Goal: Feedback & Contribution: Contribute content

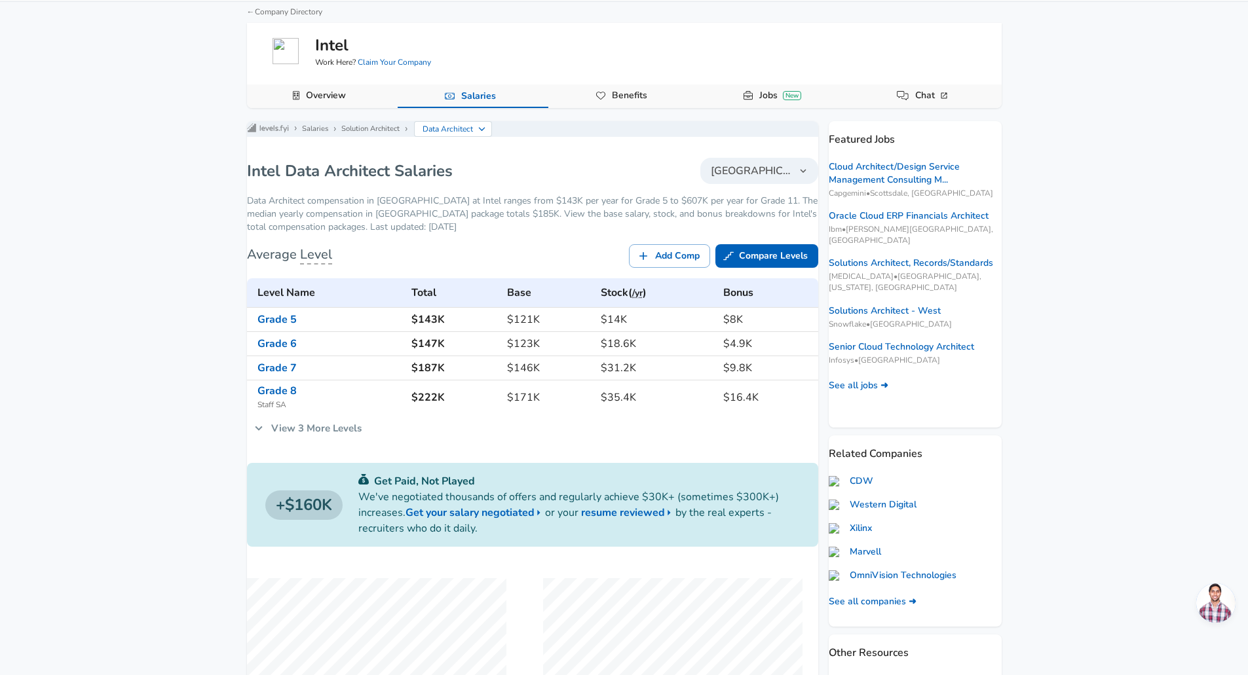
scroll to position [131, 0]
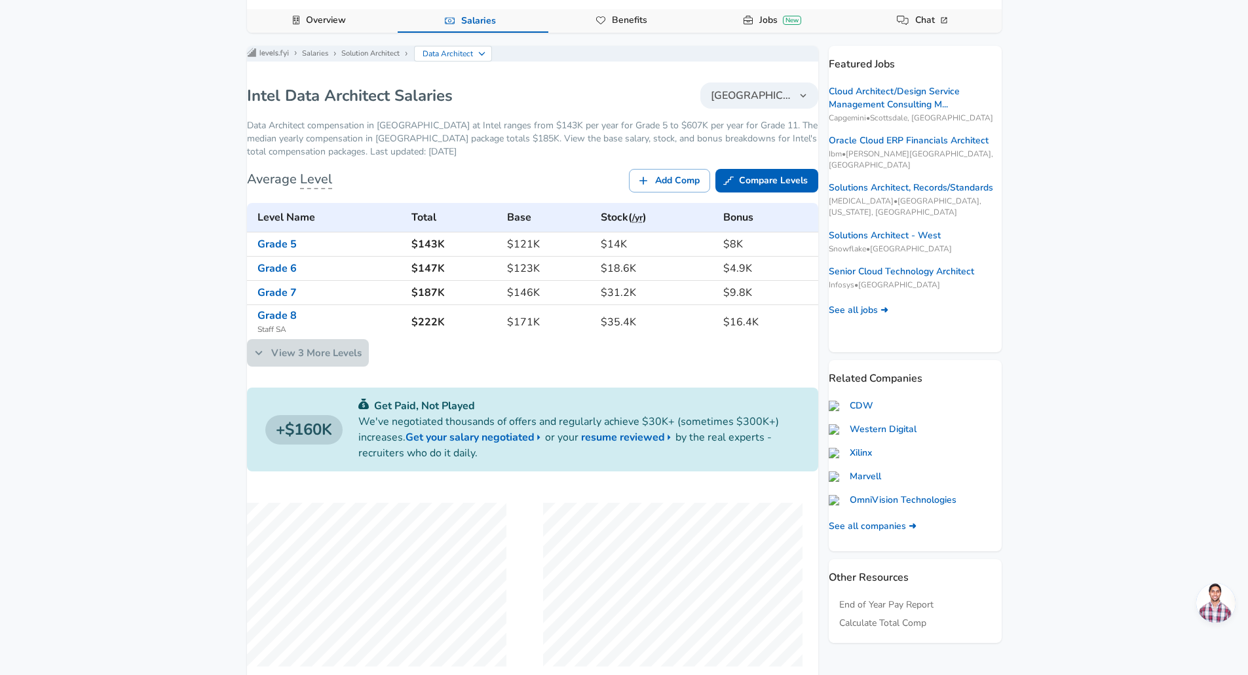
click at [323, 367] on link "View 3 More Levels" at bounding box center [308, 353] width 122 height 28
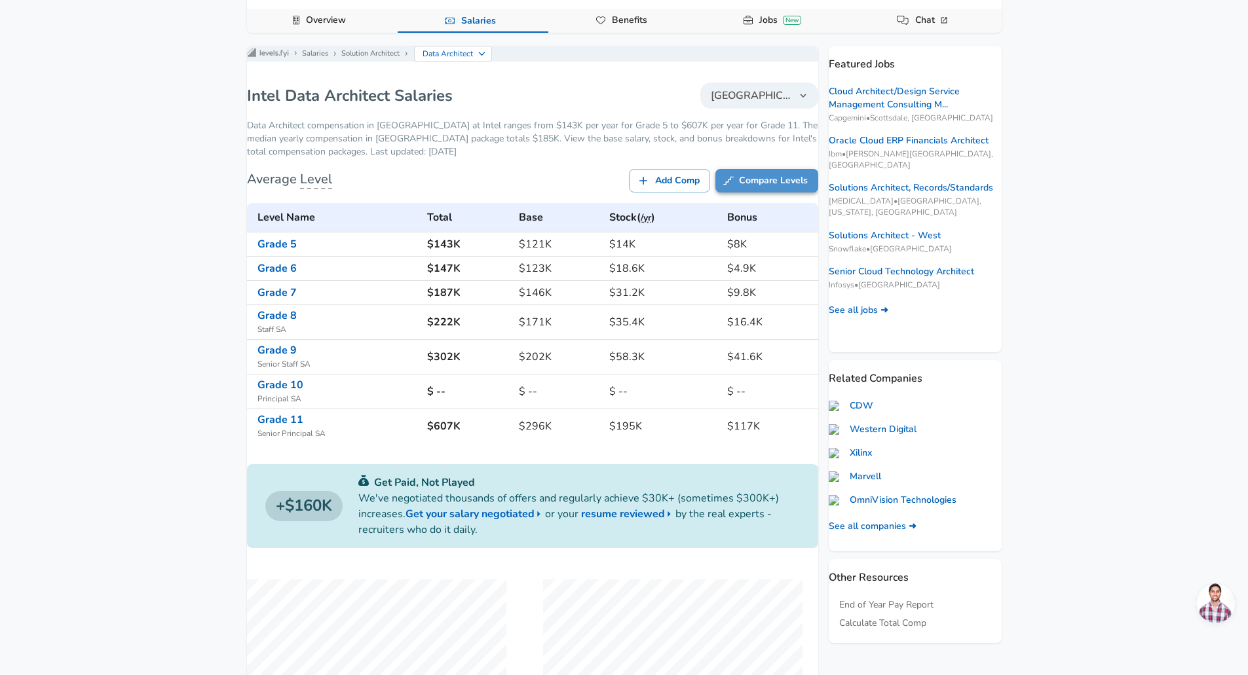
click at [745, 191] on link "Compare Levels" at bounding box center [766, 181] width 103 height 24
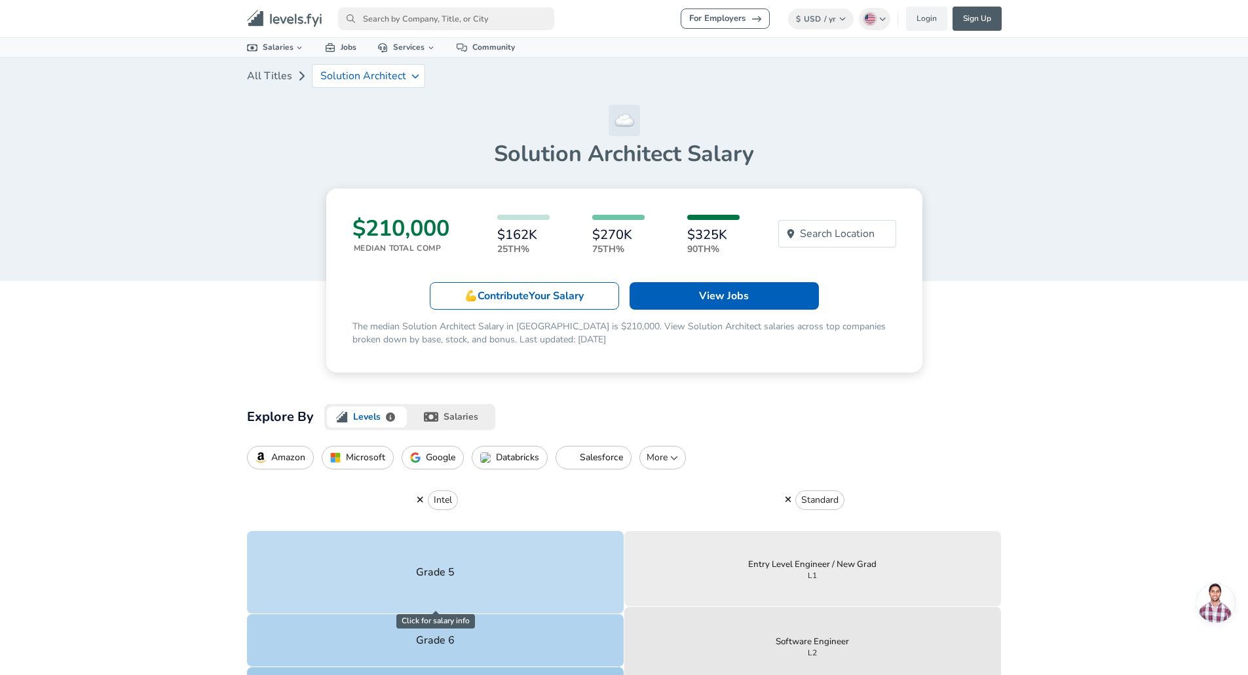
scroll to position [66, 0]
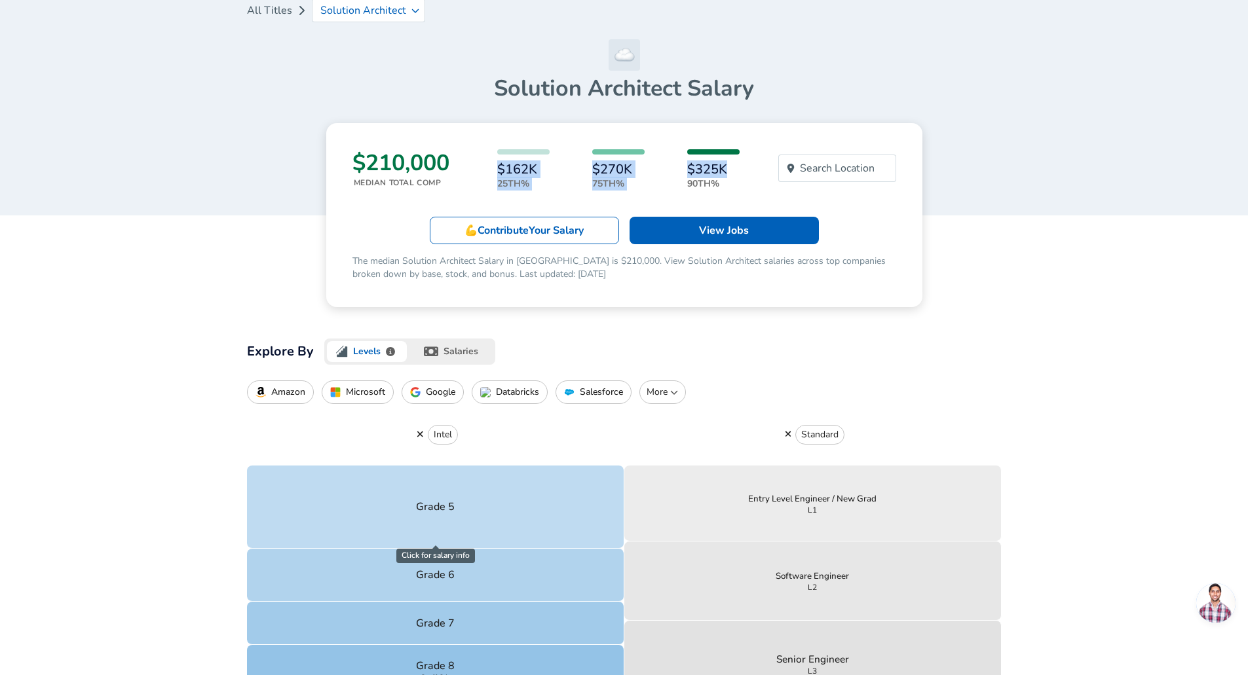
drag, startPoint x: 726, startPoint y: 164, endPoint x: 654, endPoint y: 165, distance: 72.1
click at [493, 150] on div "$162K 25th% $270K 75th% $325K 90th%" at bounding box center [618, 169] width 307 height 41
click at [751, 166] on div "$162K 25th% $270K 75th% $325K 90th%" at bounding box center [618, 169] width 307 height 41
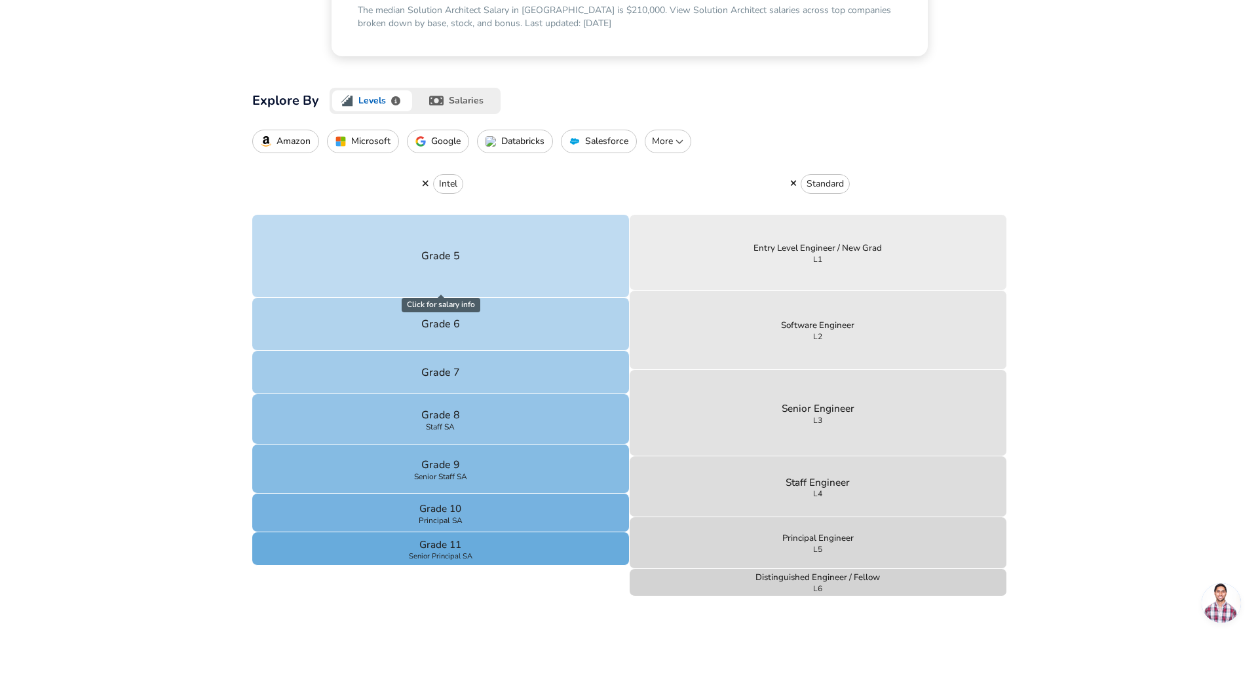
scroll to position [328, 0]
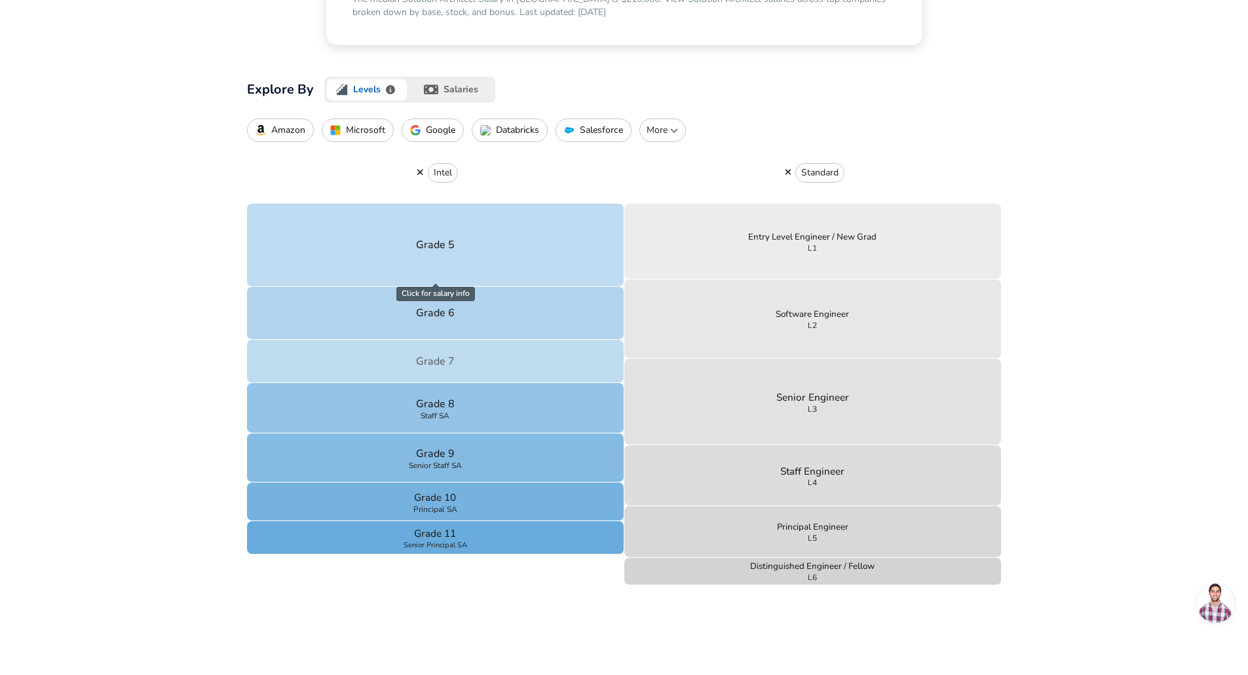
click at [519, 368] on button "Grade 7" at bounding box center [435, 361] width 377 height 43
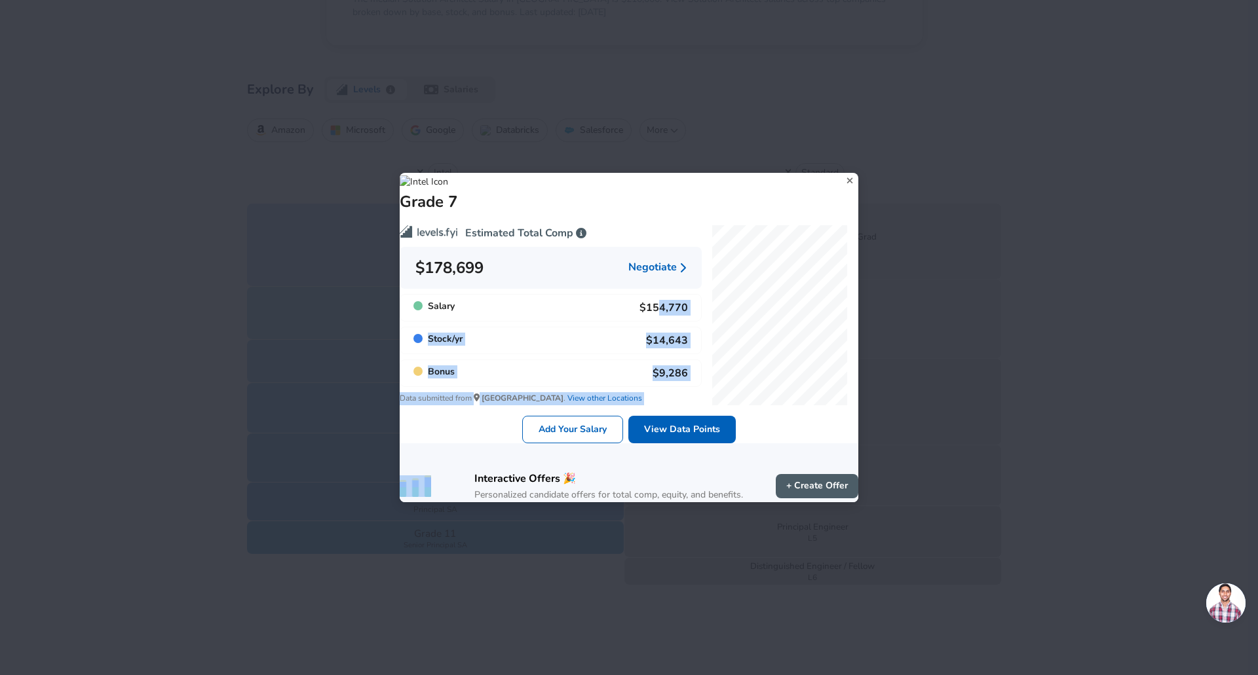
click at [719, 302] on div "Estimated Total Comp $178,699 Negotiate Salary $154,770 Stock / yr $14,643 Bonu…" at bounding box center [623, 324] width 469 height 240
click at [580, 327] on div "Stock / yr $14,643" at bounding box center [551, 341] width 302 height 28
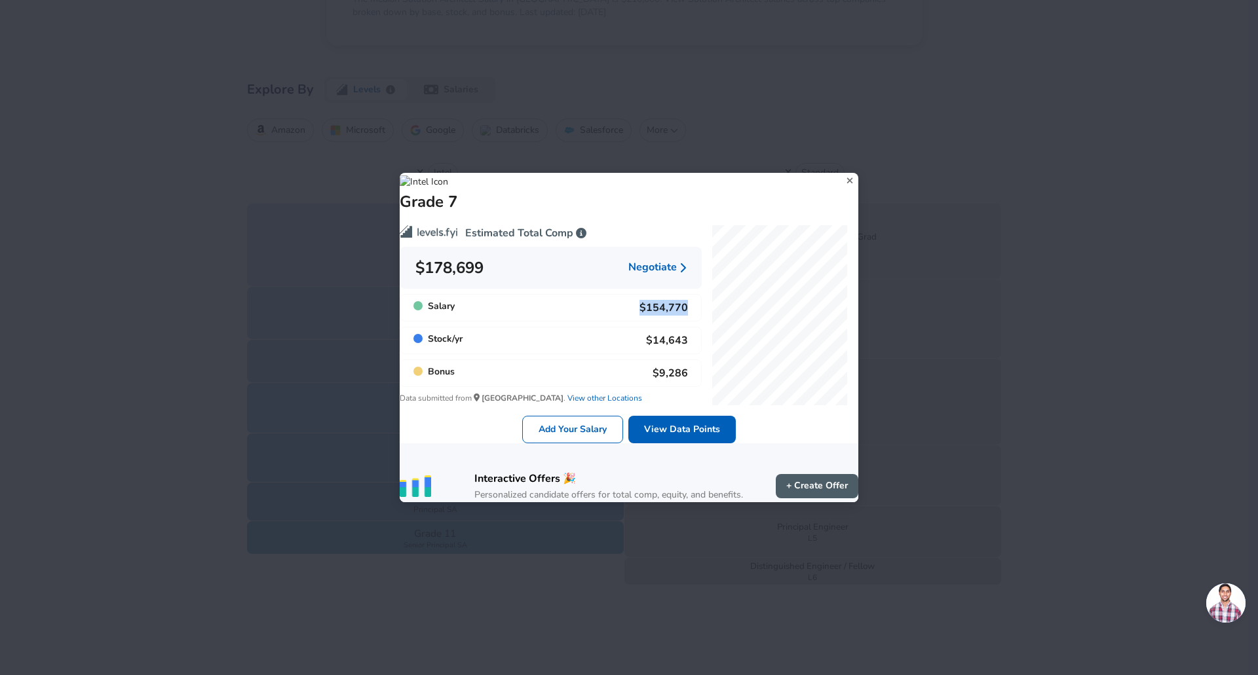
drag, startPoint x: 607, startPoint y: 301, endPoint x: 679, endPoint y: 301, distance: 72.1
click at [681, 300] on div "Salary $154,770" at bounding box center [551, 308] width 302 height 28
click at [582, 327] on div "Stock / yr $14,643" at bounding box center [551, 341] width 302 height 28
drag, startPoint x: 607, startPoint y: 304, endPoint x: 681, endPoint y: 377, distance: 104.7
click at [681, 378] on div "Estimated Total Comp $178,699 Negotiate Salary $154,770 Stock / yr $14,643 Bonu…" at bounding box center [545, 304] width 312 height 201
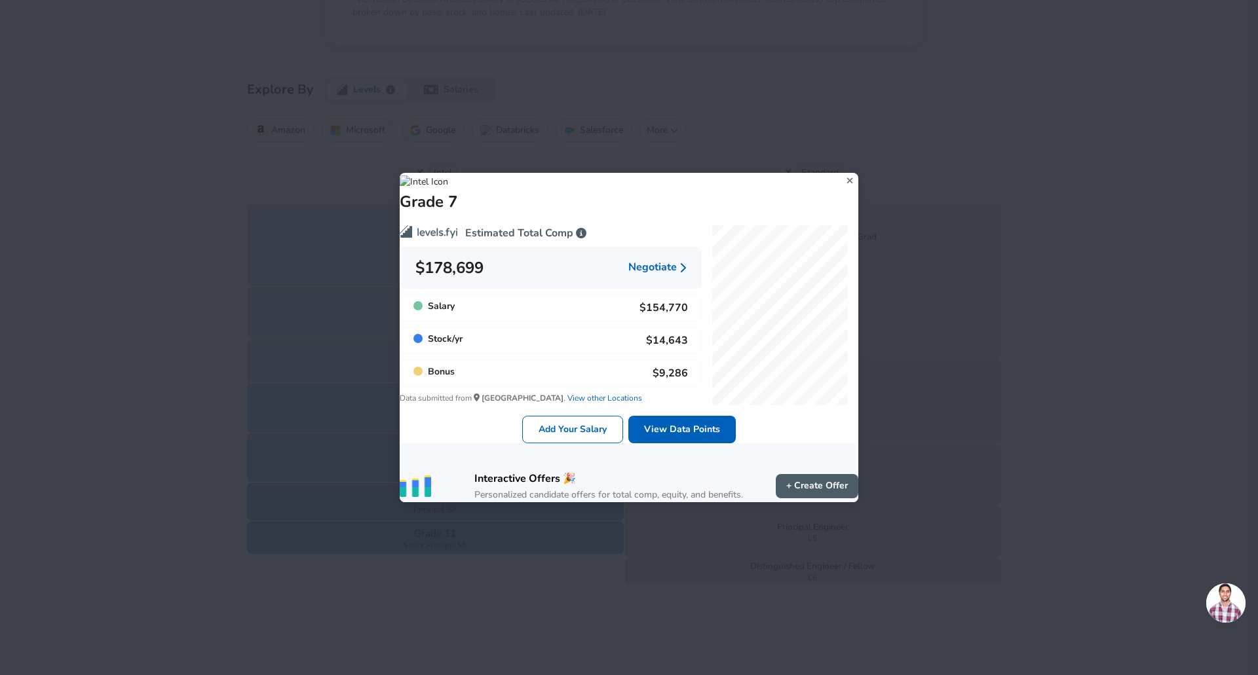
click at [841, 171] on icon at bounding box center [850, 181] width 18 height 20
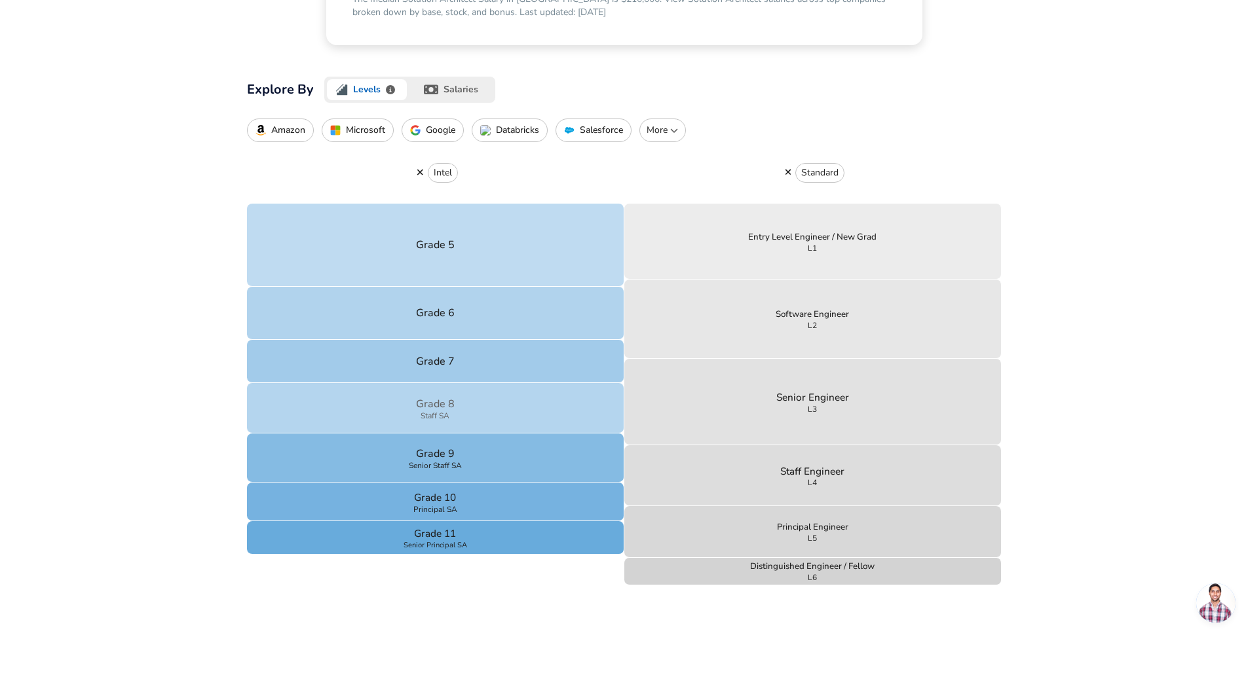
click at [443, 407] on p "Grade 8" at bounding box center [435, 404] width 39 height 16
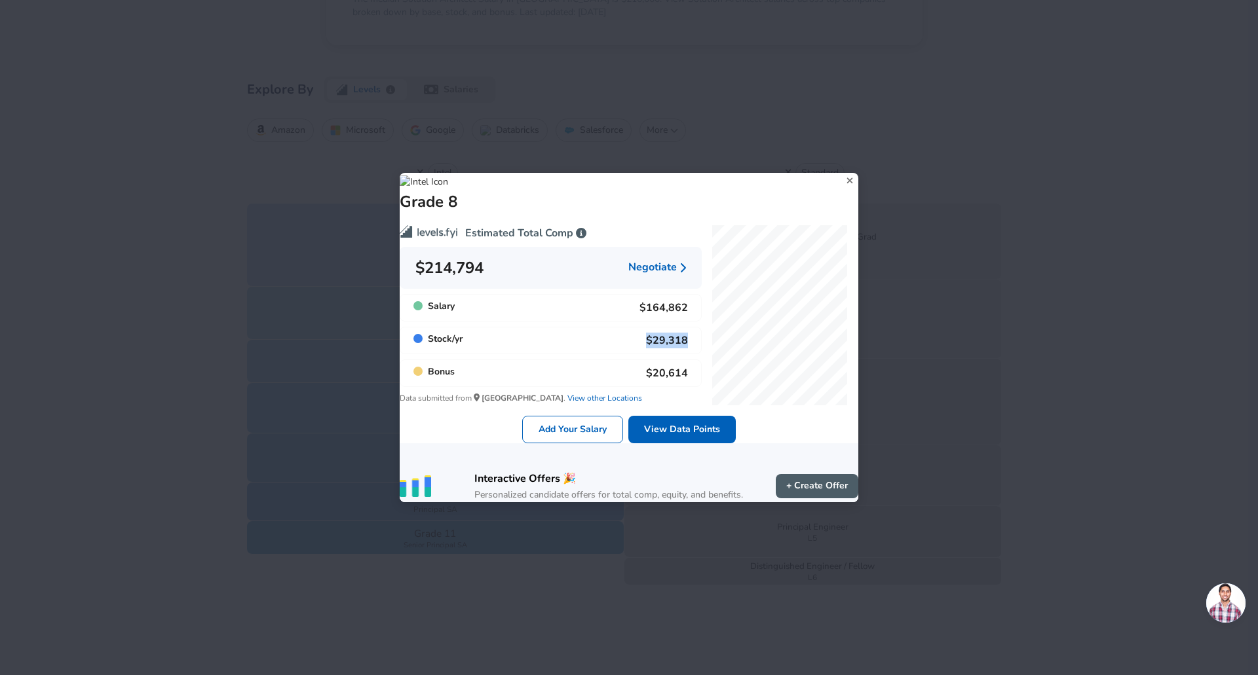
drag, startPoint x: 656, startPoint y: 339, endPoint x: 689, endPoint y: 341, distance: 32.9
click at [689, 341] on div "Stock / yr $29,318" at bounding box center [551, 341] width 302 height 28
click at [683, 339] on div "Stock / yr $29,318" at bounding box center [551, 341] width 302 height 28
drag, startPoint x: 683, startPoint y: 336, endPoint x: 579, endPoint y: 330, distance: 104.4
click at [579, 330] on div "Stock / yr $29,318" at bounding box center [551, 341] width 302 height 28
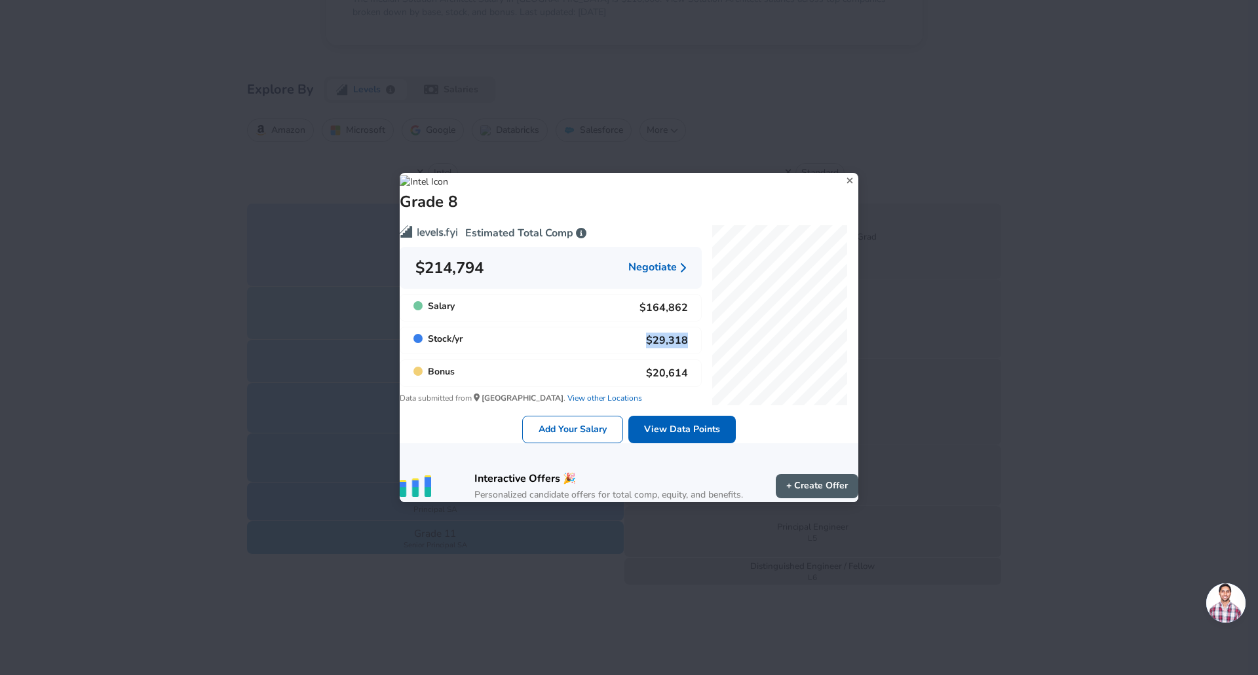
click at [660, 337] on p "$29,318" at bounding box center [667, 341] width 42 height 16
drag, startPoint x: 685, startPoint y: 366, endPoint x: 580, endPoint y: 286, distance: 132.3
click at [580, 286] on div "Estimated Total Comp $214,794 Negotiate Salary $164,862 Stock / yr $29,318 Bonu…" at bounding box center [545, 304] width 312 height 201
click at [595, 297] on div "Salary $164,862" at bounding box center [551, 308] width 302 height 28
click at [615, 299] on div "Salary $164,862" at bounding box center [551, 308] width 302 height 28
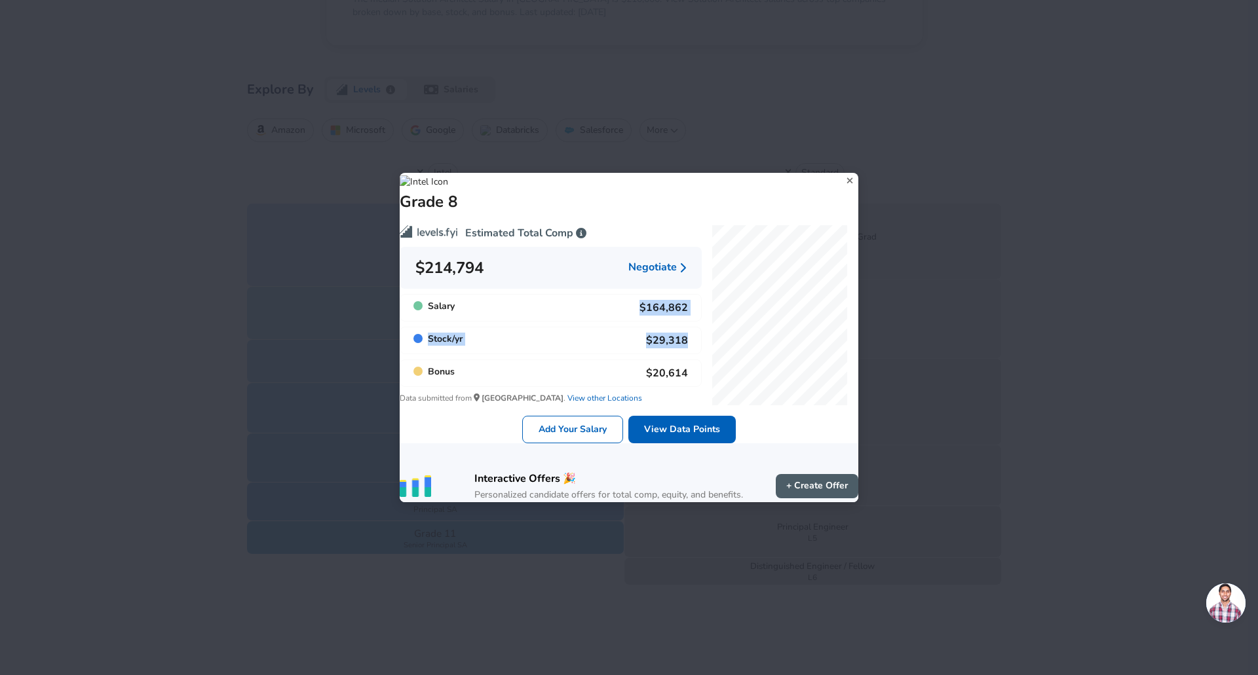
drag, startPoint x: 629, startPoint y: 293, endPoint x: 681, endPoint y: 350, distance: 76.9
click at [681, 350] on div "Estimated Total Comp $214,794 Negotiate Salary $164,862 Stock / yr $29,318 Bonu…" at bounding box center [545, 304] width 312 height 201
click at [706, 219] on div at bounding box center [780, 310] width 157 height 191
click at [675, 430] on link "View Data Points" at bounding box center [681, 430] width 107 height 28
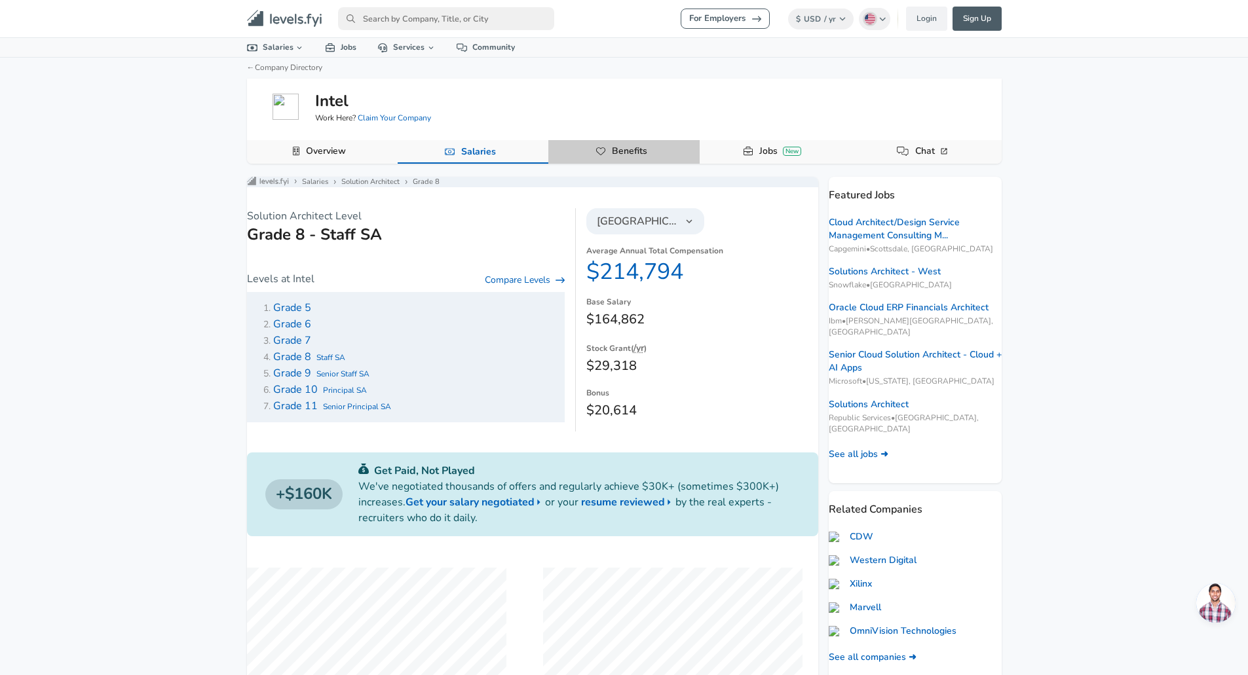
click at [645, 152] on link "Benefits" at bounding box center [630, 151] width 46 height 22
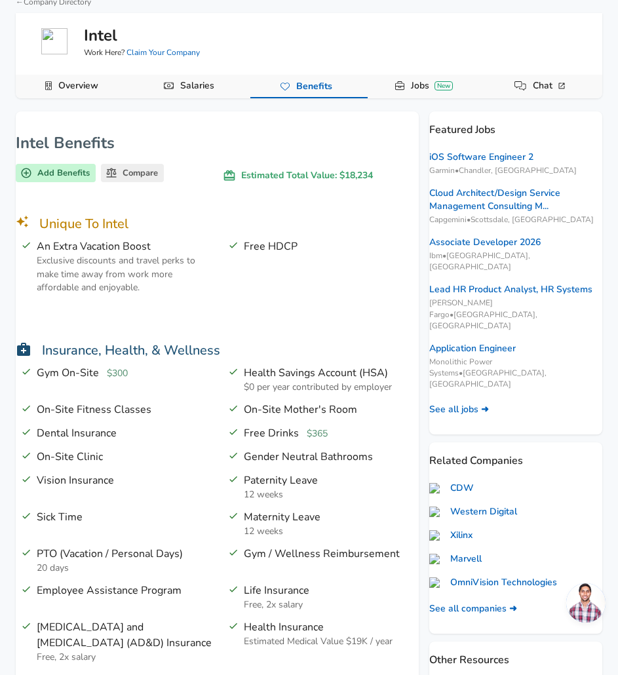
scroll to position [131, 0]
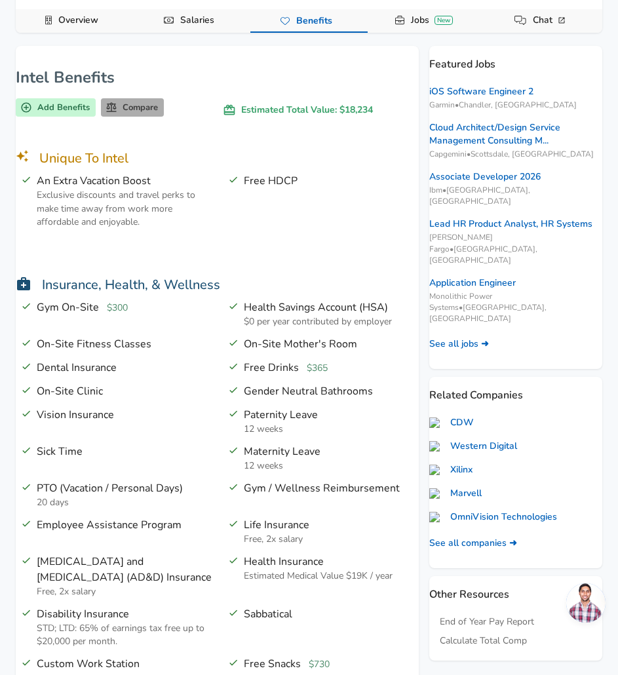
click at [155, 107] on link "Compare" at bounding box center [132, 107] width 63 height 19
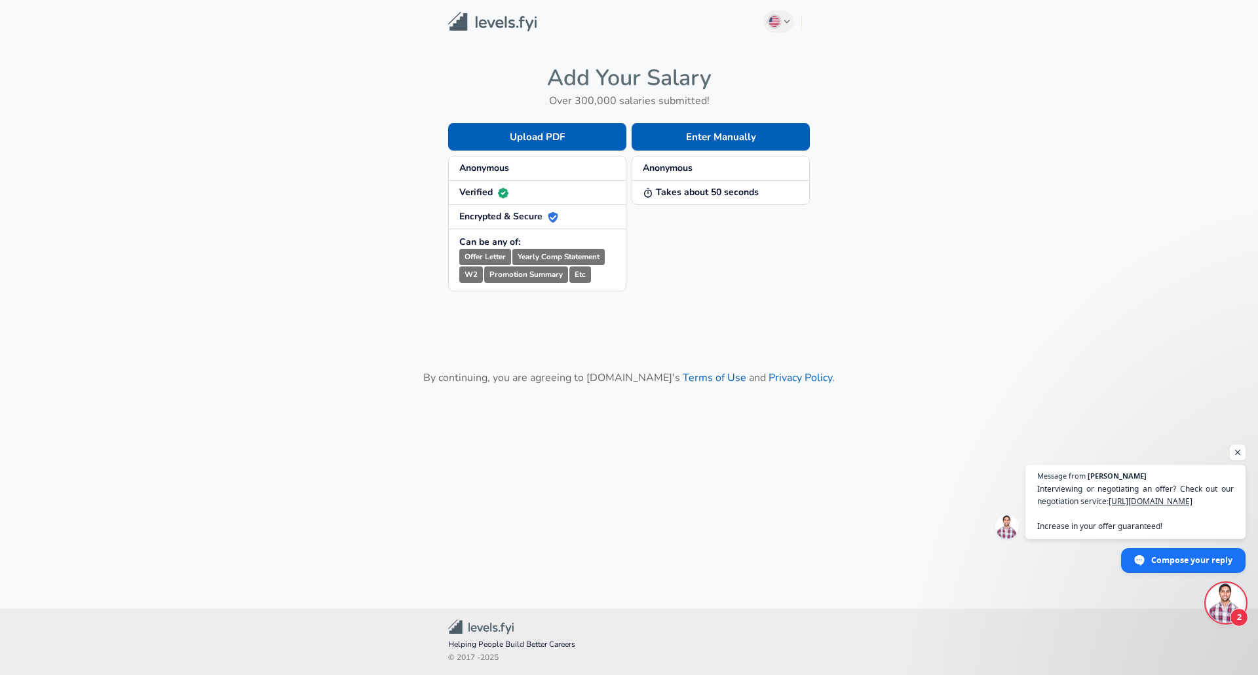
click at [982, 168] on main "English (US) Change Add Your Salary Over 300,000 salaries submitted! Upload PDF…" at bounding box center [629, 289] width 1258 height 578
click at [688, 139] on button "Enter Manually" at bounding box center [720, 137] width 178 height 28
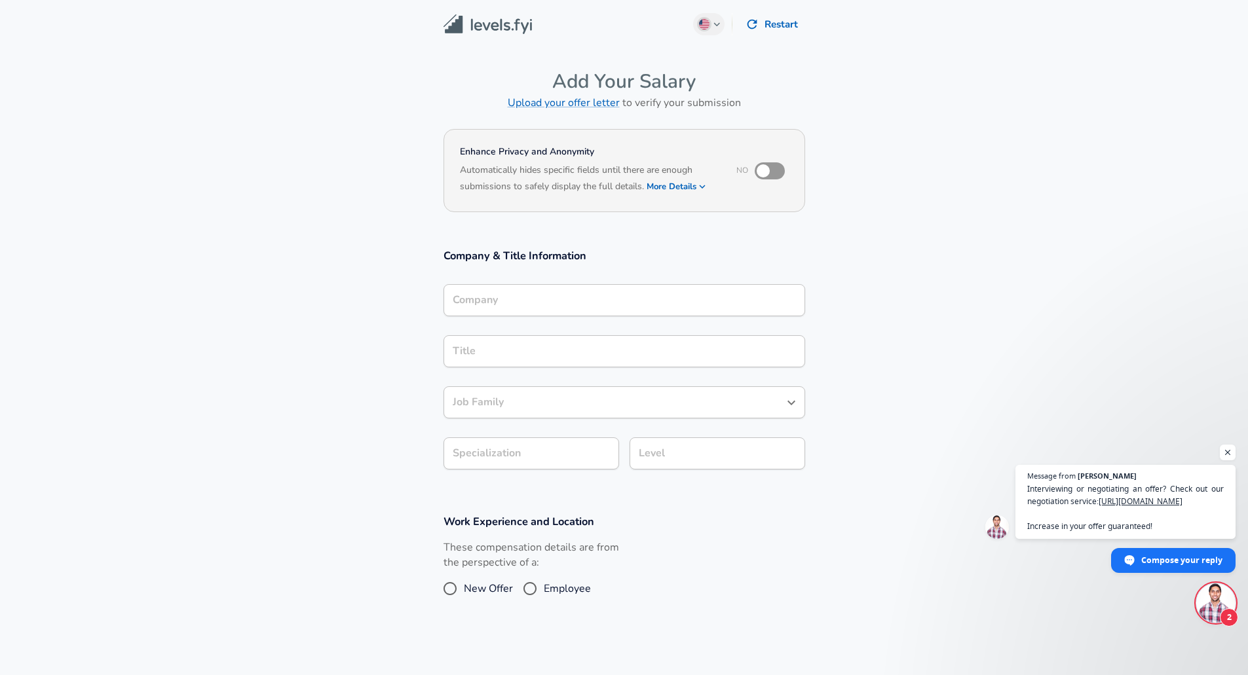
scroll to position [13, 0]
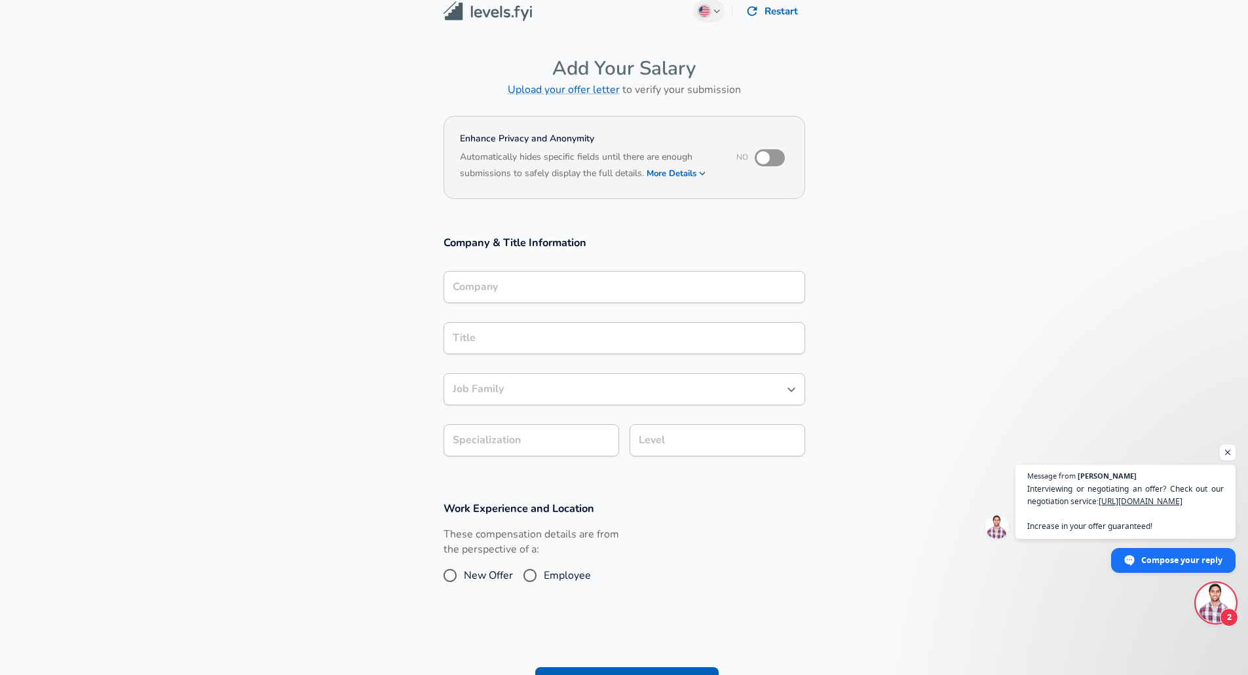
click at [491, 297] on input "Company" at bounding box center [624, 287] width 350 height 20
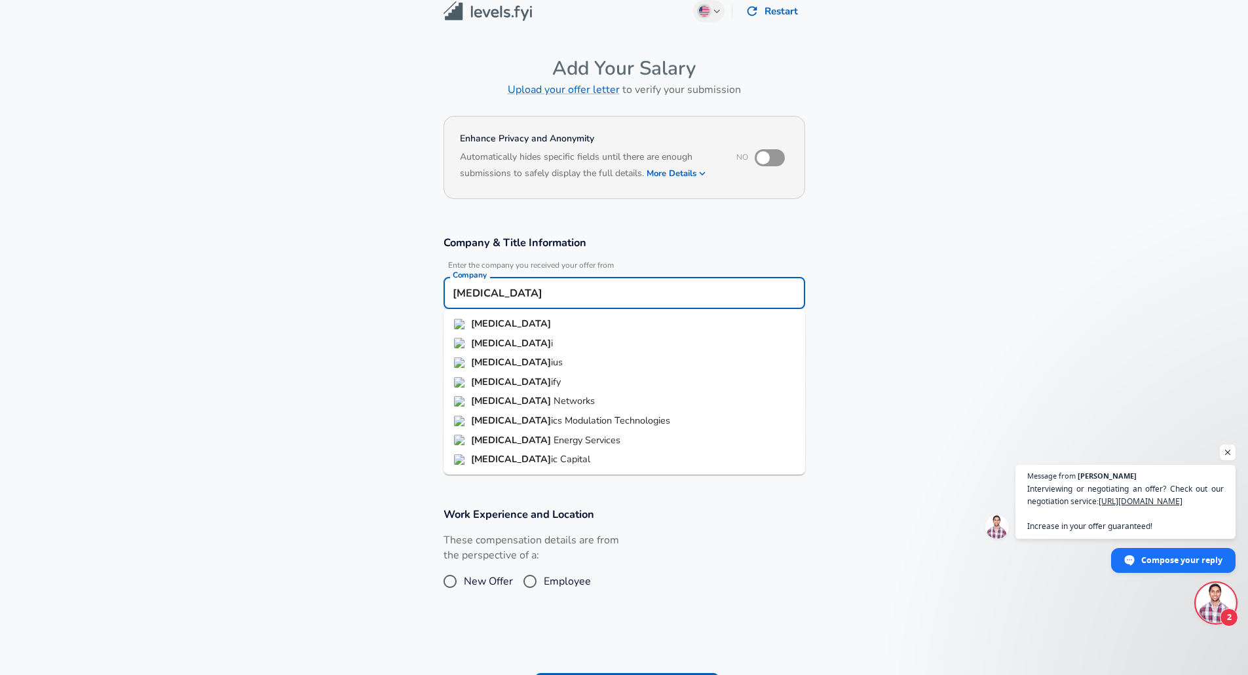
click at [499, 320] on li "[MEDICAL_DATA]" at bounding box center [624, 324] width 362 height 20
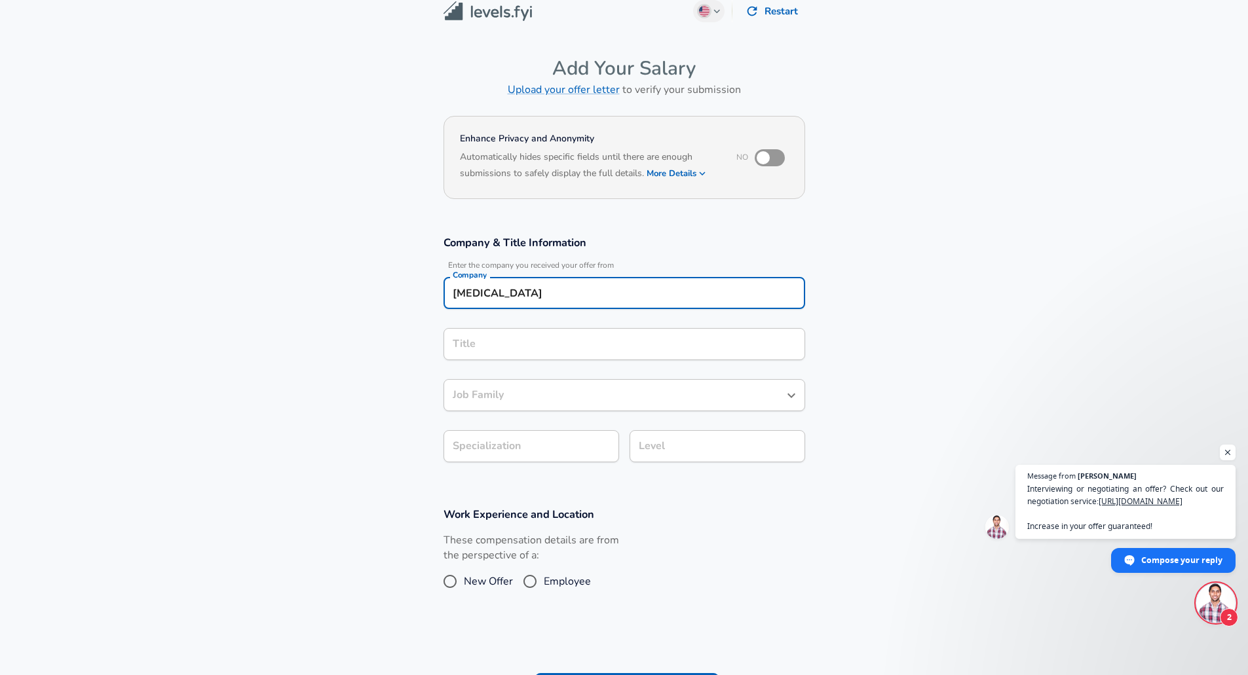
type input "[MEDICAL_DATA]"
click at [493, 342] on input "Title" at bounding box center [624, 344] width 350 height 20
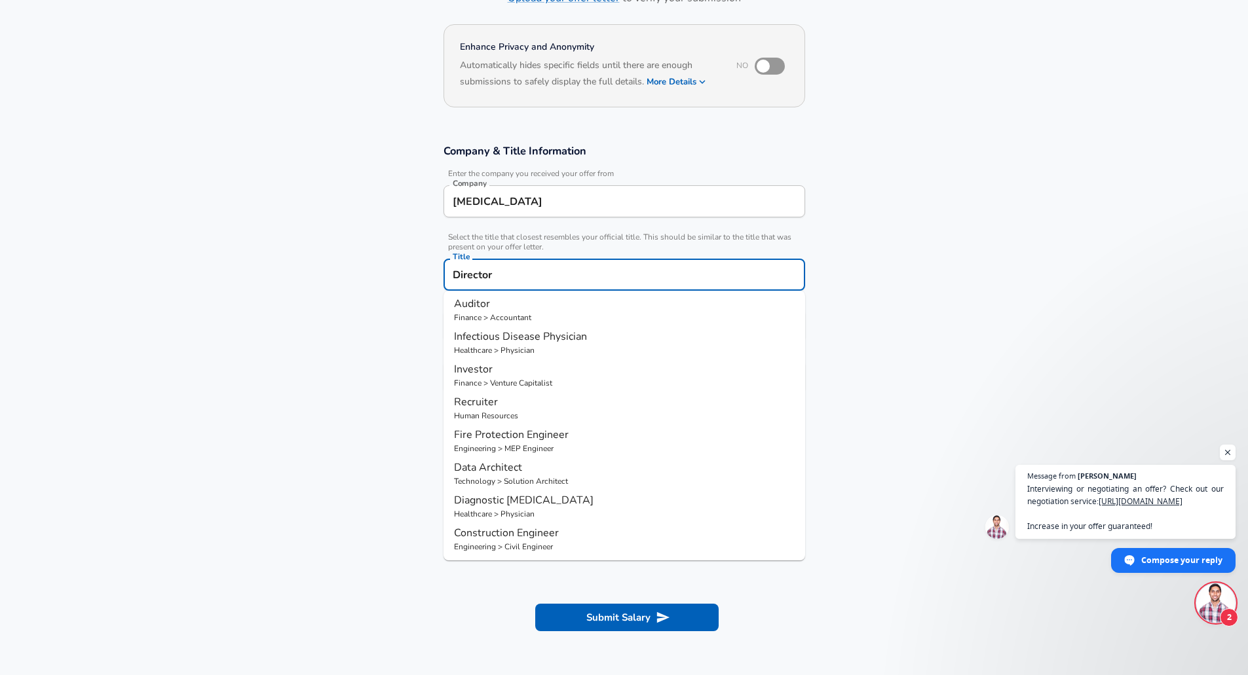
scroll to position [3, 0]
type input "Director"
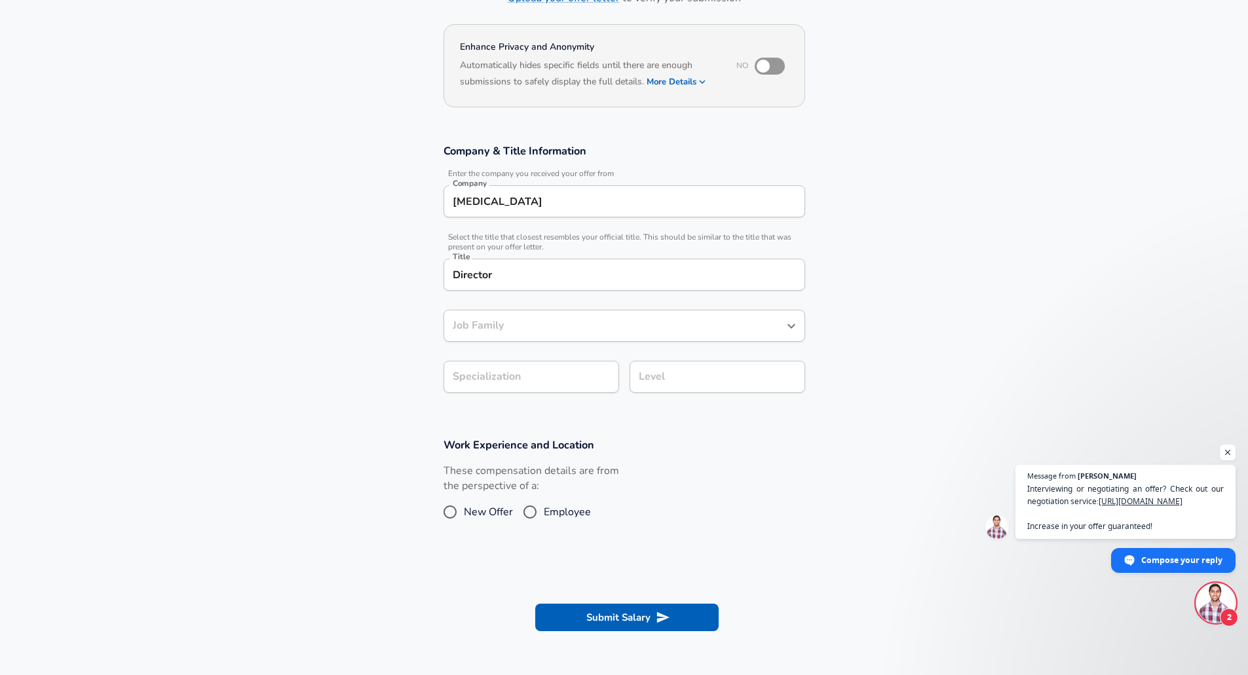
click at [911, 265] on section "Company & Title Information Enter the company you received your offer from Comp…" at bounding box center [624, 275] width 1248 height 294
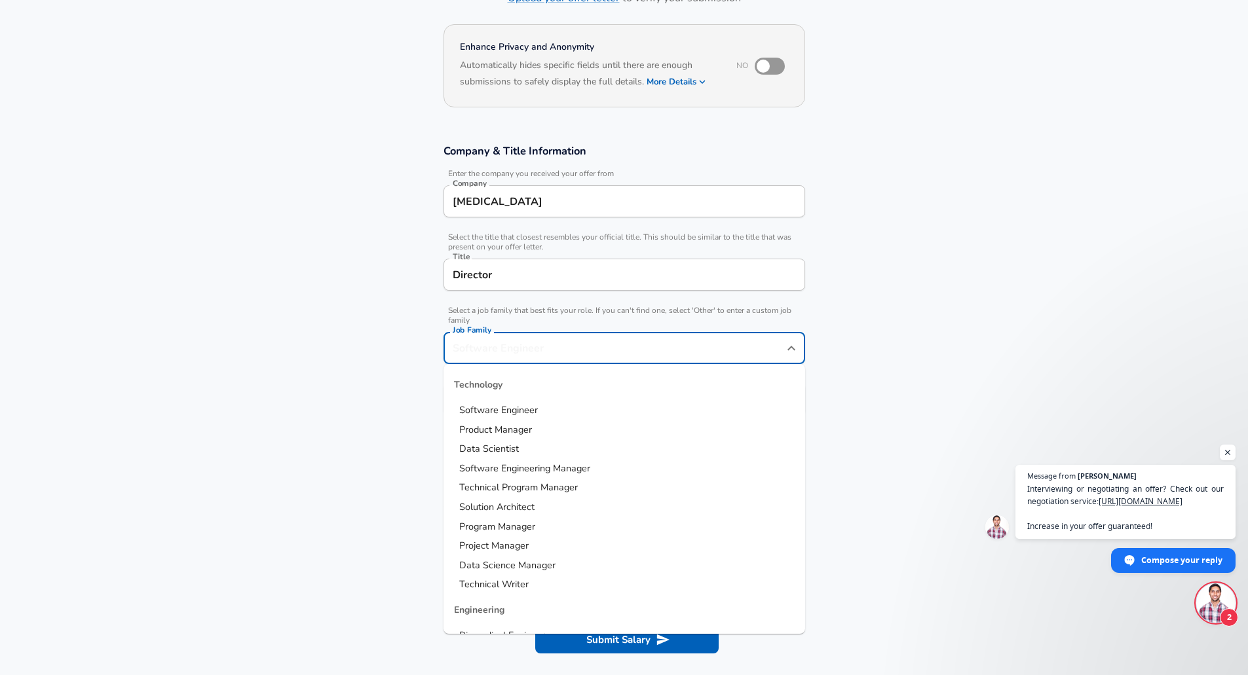
scroll to position [131, 0]
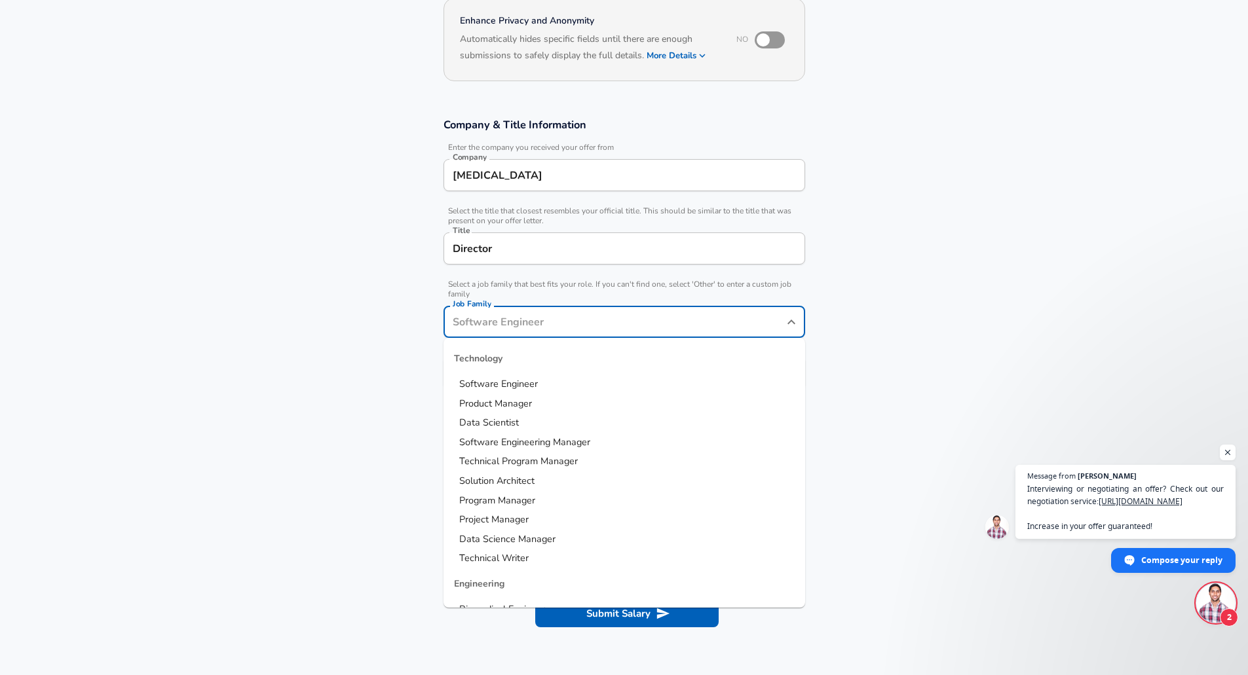
click at [537, 319] on input "Job Family" at bounding box center [614, 322] width 330 height 20
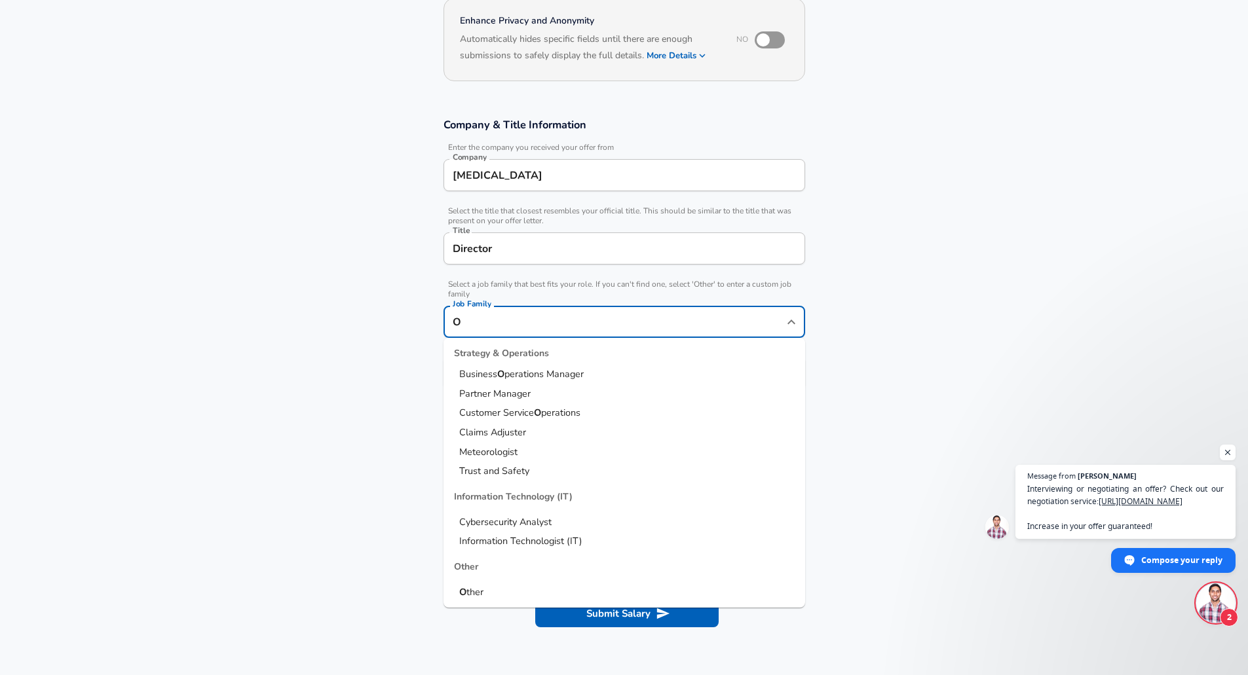
scroll to position [0, 0]
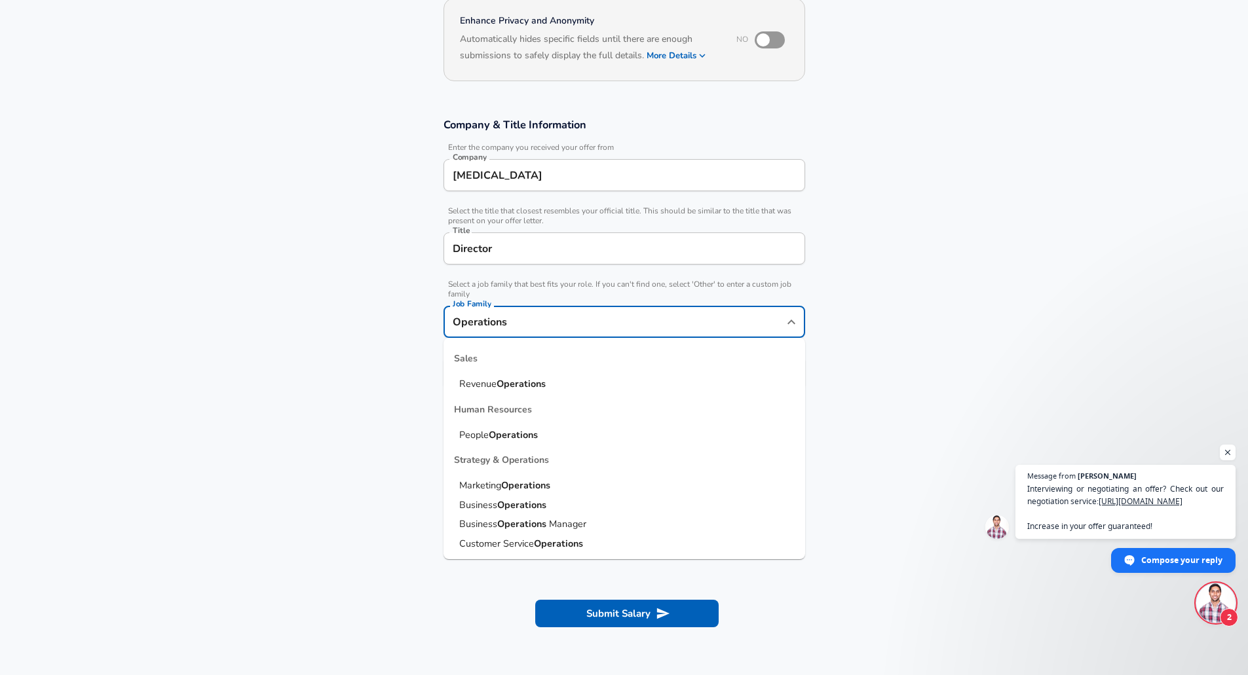
drag, startPoint x: 523, startPoint y: 321, endPoint x: 360, endPoint y: 307, distance: 164.4
click at [360, 307] on section "Company & Title Information Enter the company you received your offer from Comp…" at bounding box center [624, 260] width 1248 height 316
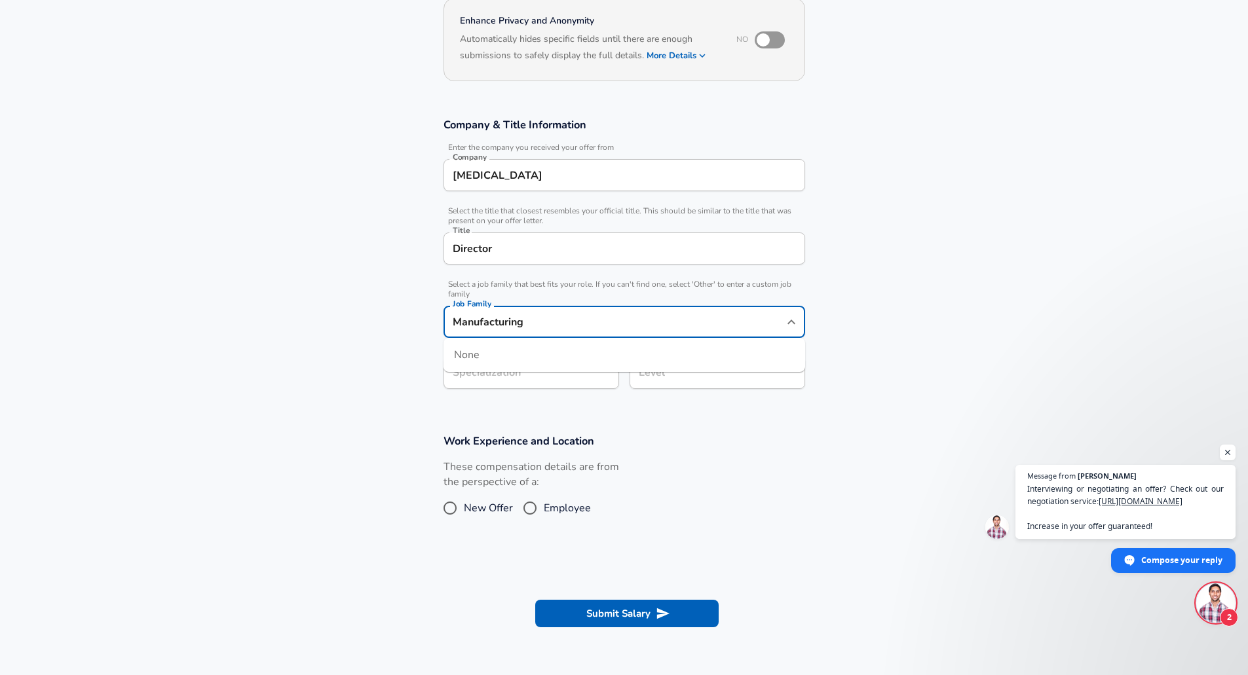
type input "Manufacturing"
click at [535, 600] on button "Submit Salary" at bounding box center [626, 614] width 183 height 28
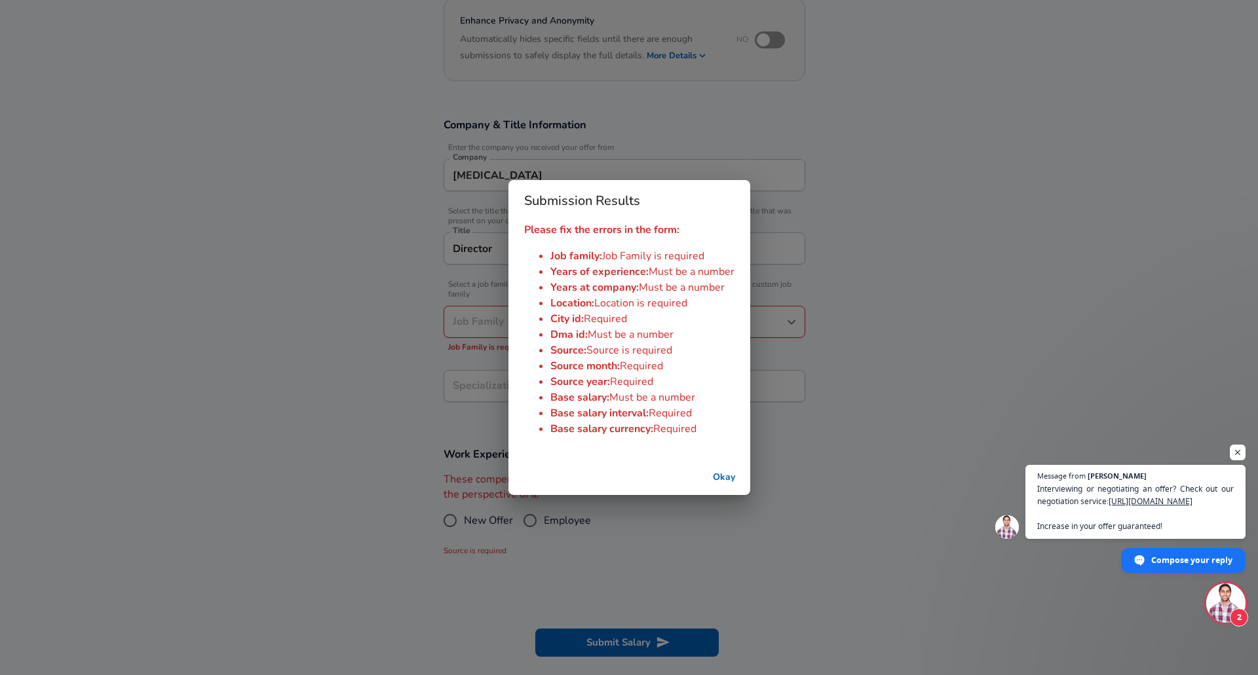
drag, startPoint x: 992, startPoint y: 333, endPoint x: 930, endPoint y: 324, distance: 62.8
click at [985, 332] on div "Submission Results Please fix the errors in the form: Job family : Job Family i…" at bounding box center [629, 337] width 1258 height 675
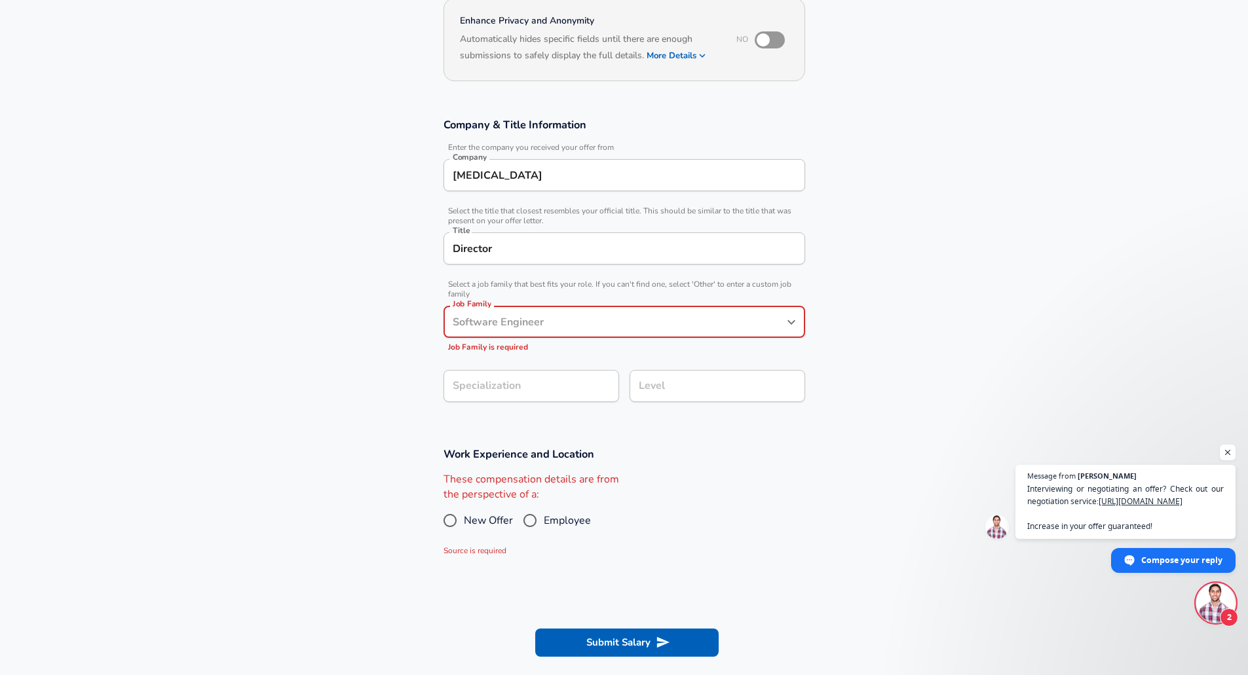
click at [599, 311] on div "Job Family" at bounding box center [624, 322] width 362 height 32
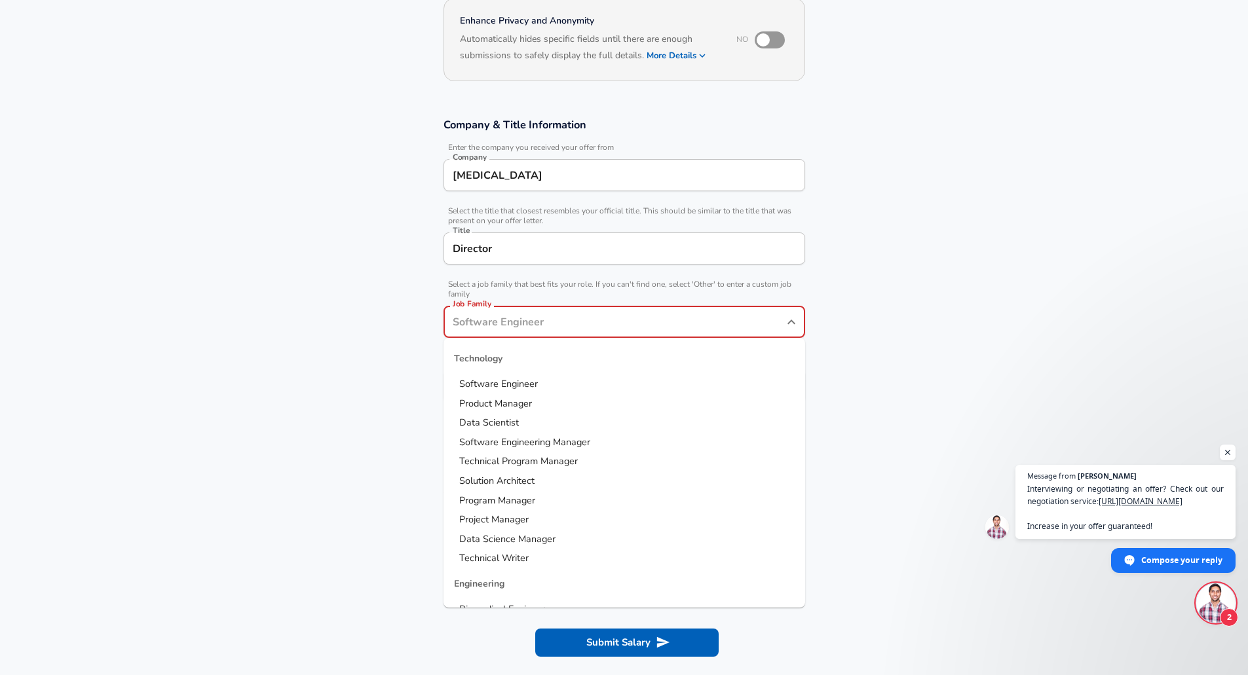
click at [574, 316] on input "Job Family" at bounding box center [614, 322] width 330 height 20
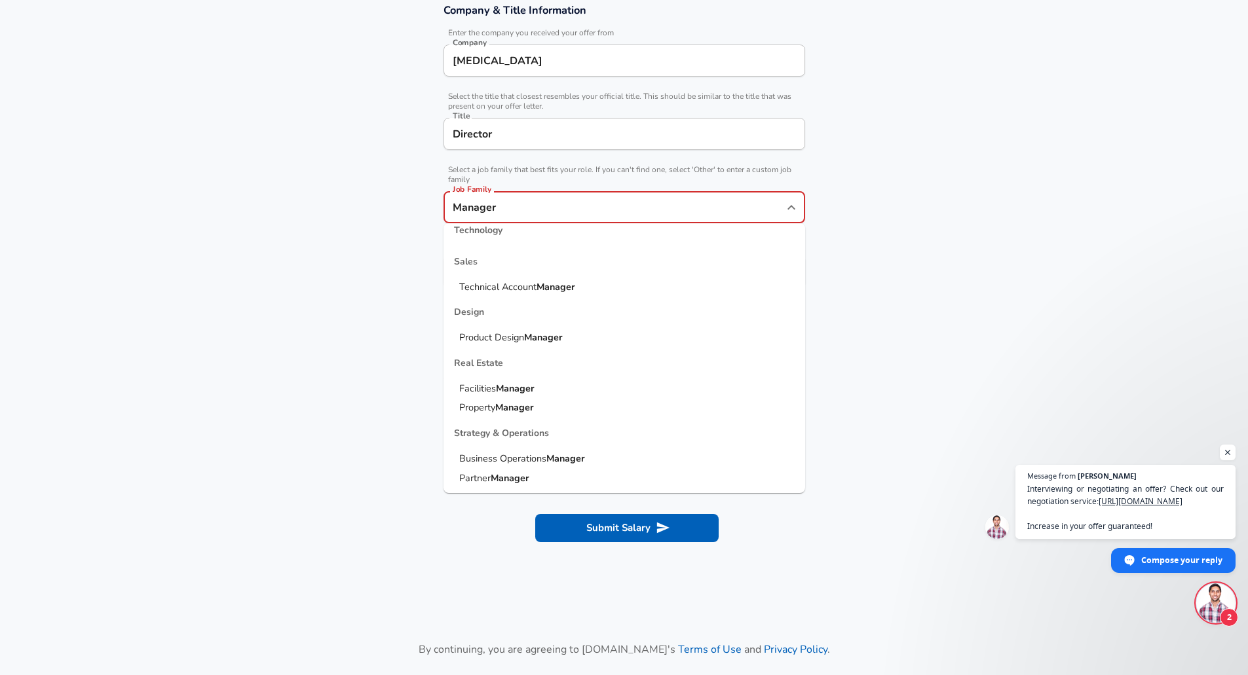
scroll to position [262, 0]
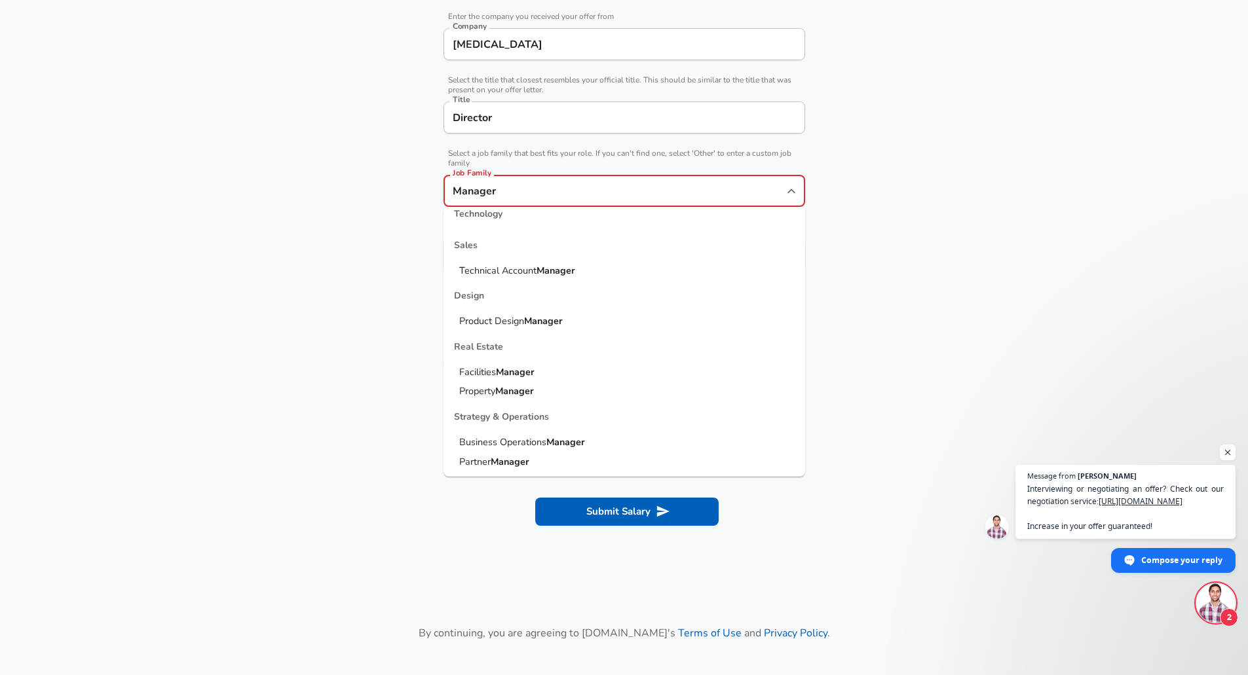
type input "Manager"
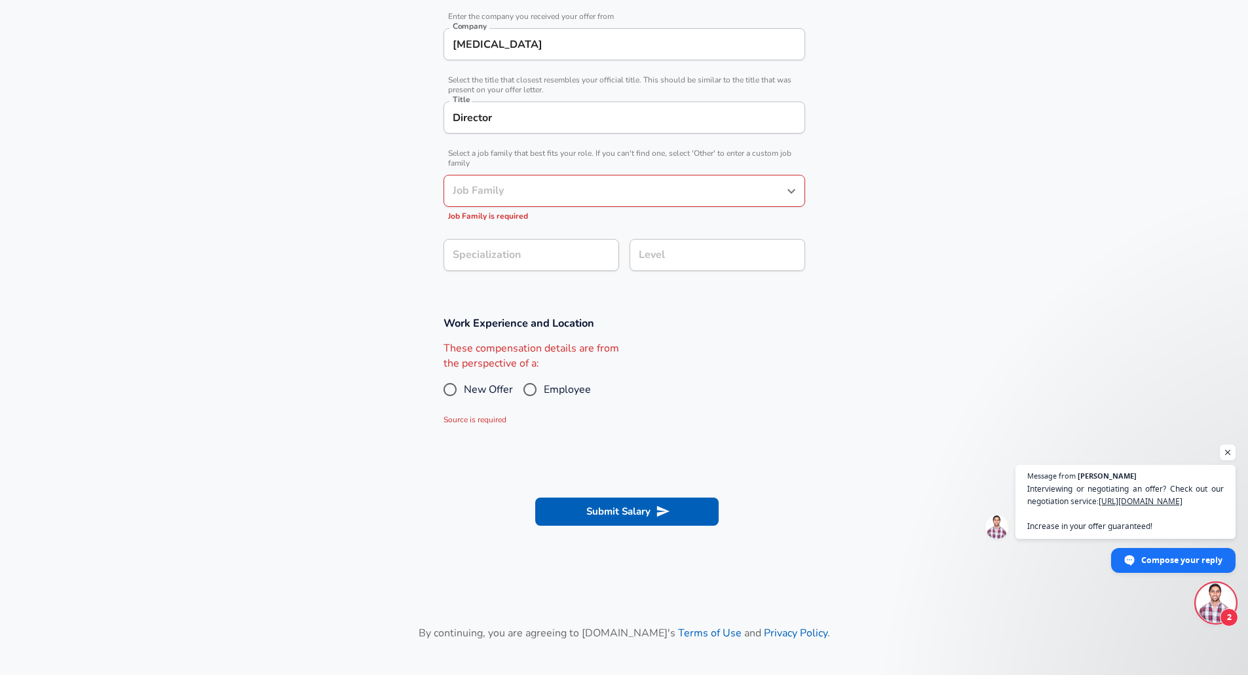
click at [344, 461] on section at bounding box center [624, 460] width 1248 height 25
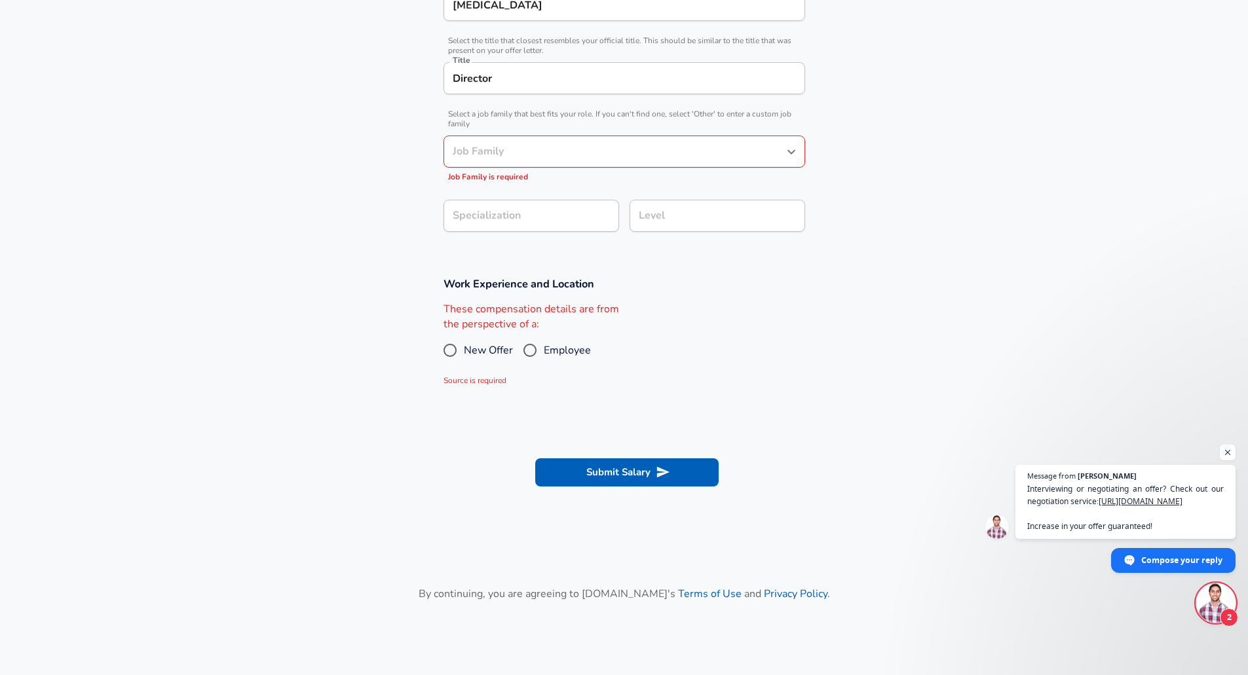
click at [578, 260] on section "Company & Title Information Enter the company you received your offer from Comp…" at bounding box center [624, 97] width 1248 height 330
click at [757, 378] on div "These compensation details are from the perspective of a: New Offer Employee So…" at bounding box center [619, 345] width 372 height 86
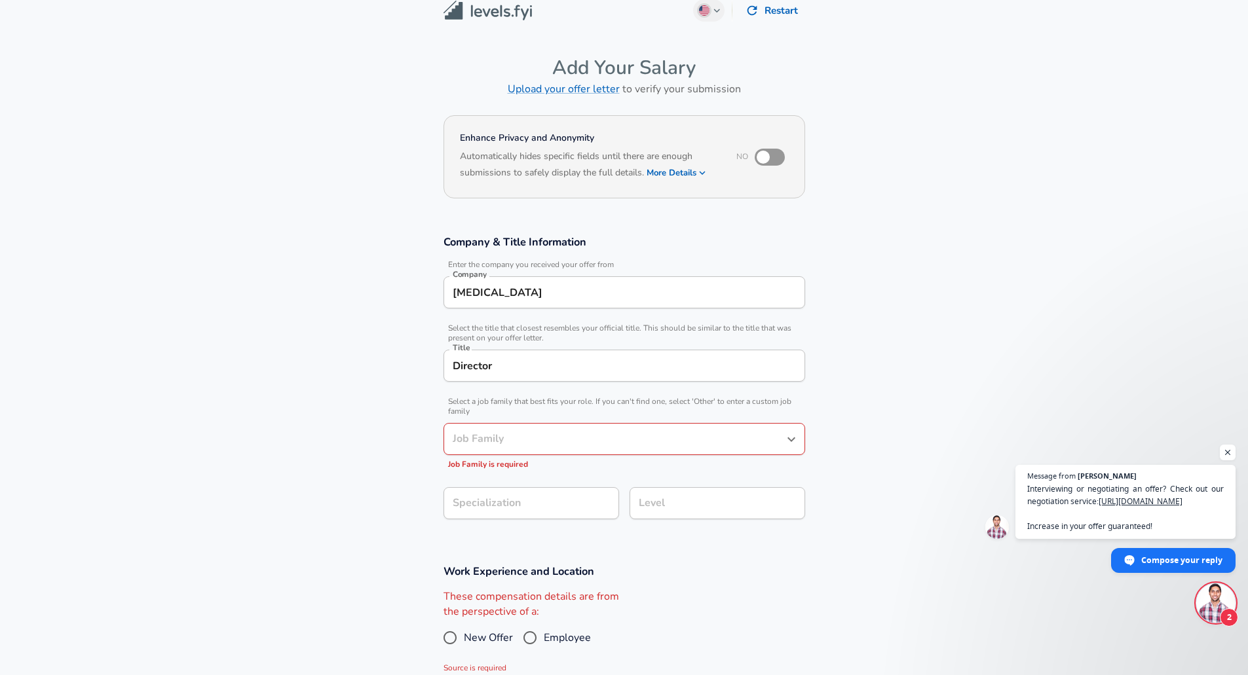
scroll to position [0, 0]
